Goal: Information Seeking & Learning: Learn about a topic

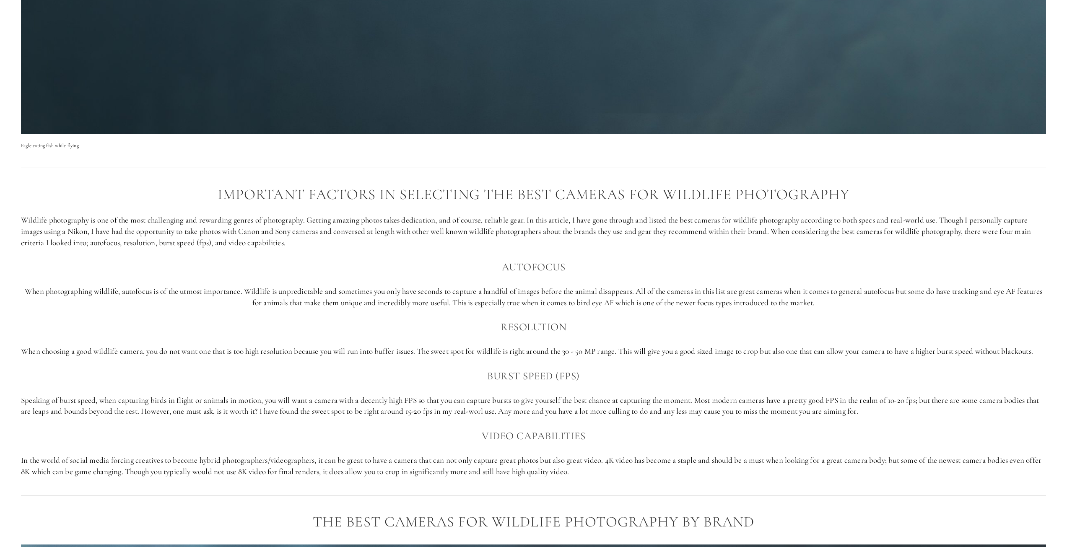
scroll to position [671, 0]
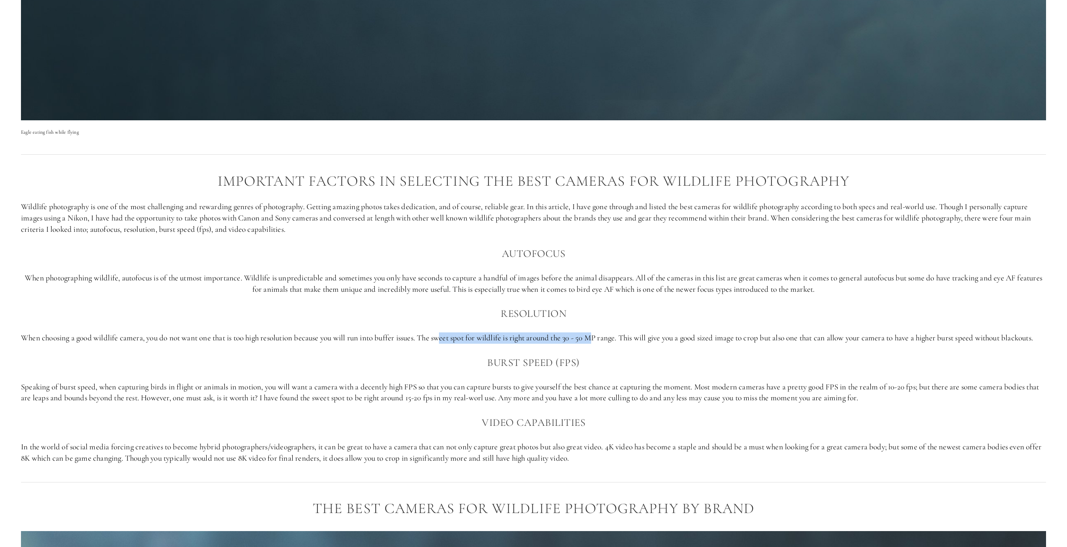
drag, startPoint x: 446, startPoint y: 339, endPoint x: 601, endPoint y: 338, distance: 155.2
click at [601, 338] on p "When choosing a good wildlife camera, you do not want one that is too high reso…" at bounding box center [533, 338] width 1025 height 11
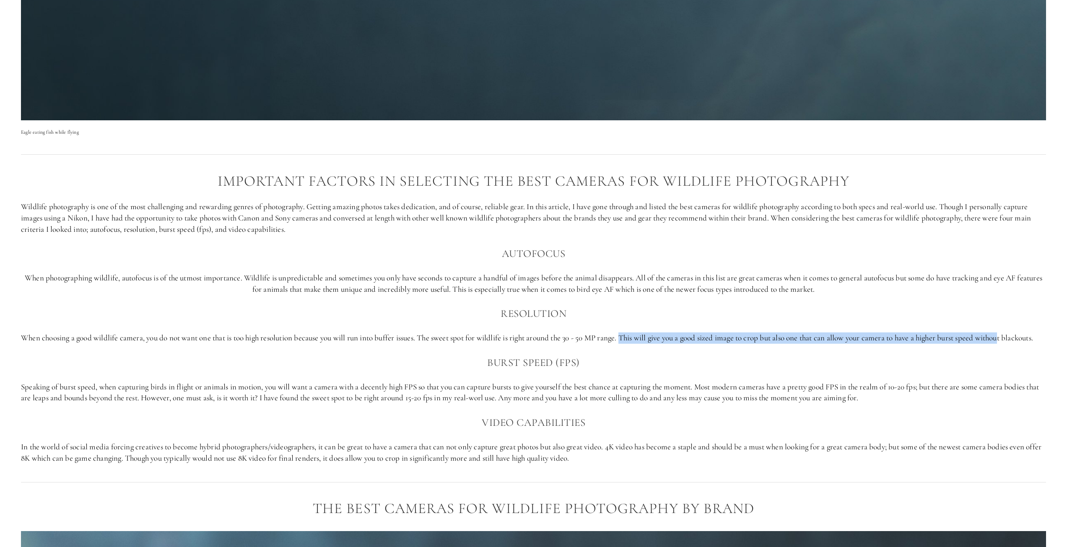
drag, startPoint x: 629, startPoint y: 338, endPoint x: 915, endPoint y: 338, distance: 285.6
click at [1013, 331] on div "Important factors in selecting the best cameras for Wildlife photography Wildli…" at bounding box center [533, 318] width 1025 height 291
click at [632, 364] on div "Important factors in selecting the best cameras for Wildlife photography Wildli…" at bounding box center [533, 318] width 1025 height 291
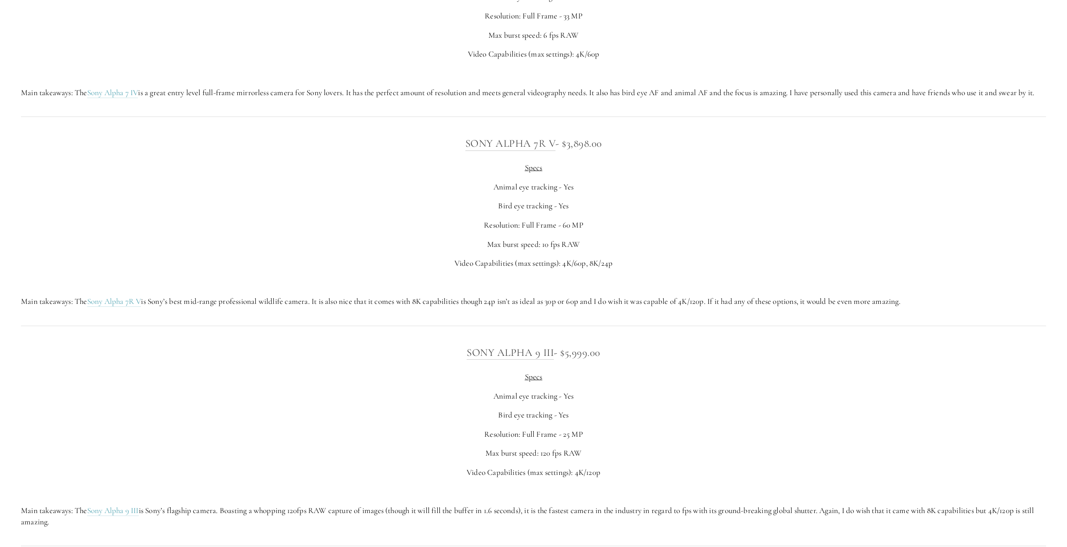
scroll to position [2642, 0]
drag, startPoint x: 545, startPoint y: 270, endPoint x: 559, endPoint y: 269, distance: 14.7
click at [560, 254] on p "Max burst speed: 10 fps RAW" at bounding box center [533, 248] width 1025 height 11
click at [559, 254] on p "Max burst speed: 10 fps RAW" at bounding box center [533, 248] width 1025 height 11
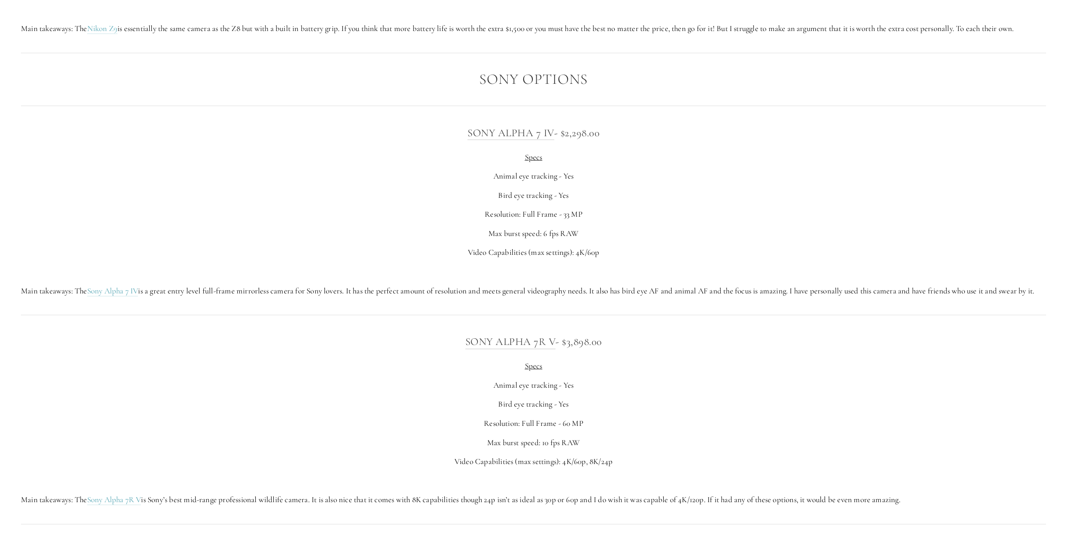
scroll to position [2432, 0]
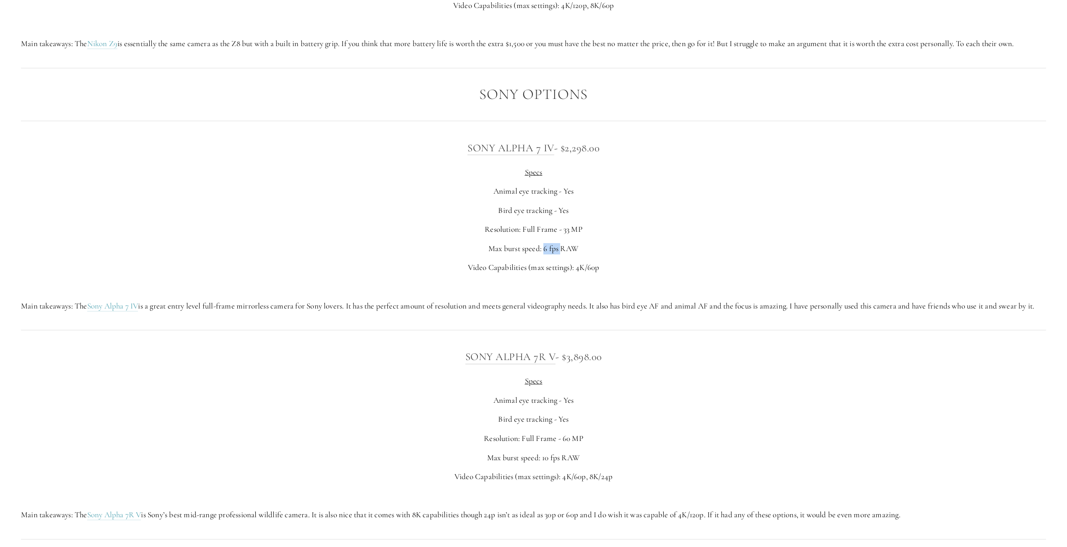
drag, startPoint x: 544, startPoint y: 258, endPoint x: 567, endPoint y: 257, distance: 24.0
click at [566, 255] on p "Max burst speed: 6 fps RAW" at bounding box center [533, 248] width 1025 height 11
click at [568, 255] on p "Max burst speed: 6 fps RAW" at bounding box center [533, 248] width 1025 height 11
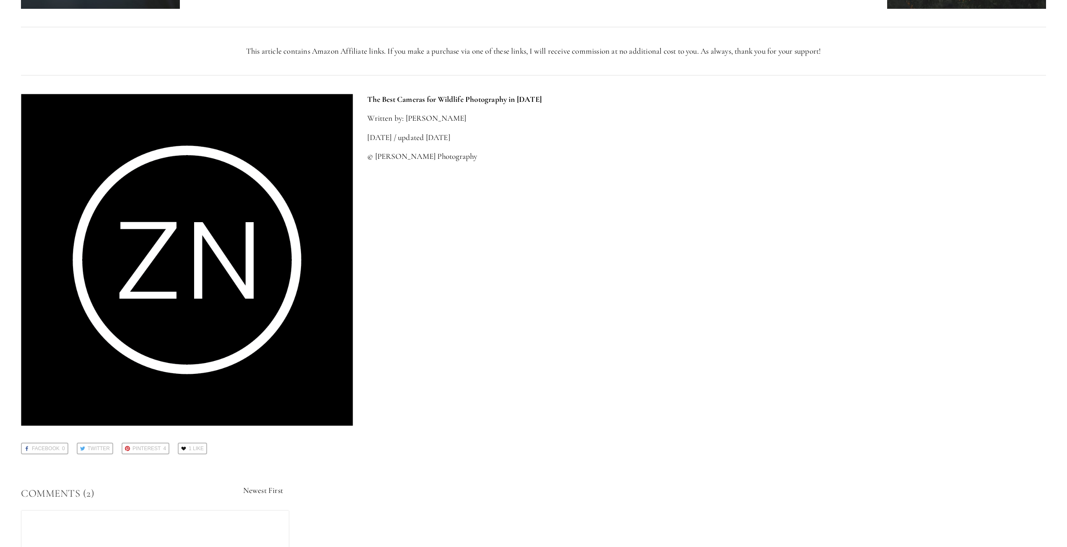
scroll to position [4194, 0]
